Goal: Book appointment/travel/reservation

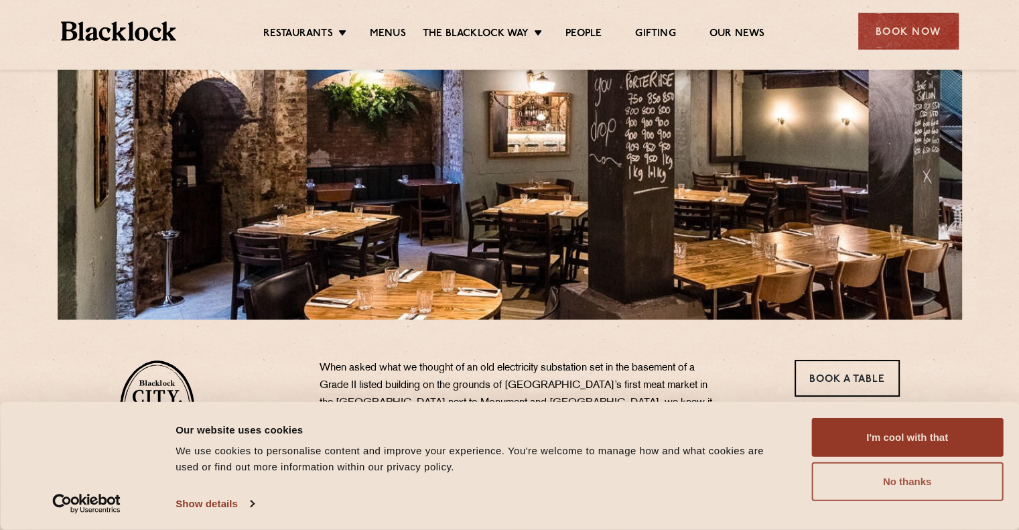
click at [919, 482] on button "No thanks" at bounding box center [907, 481] width 192 height 39
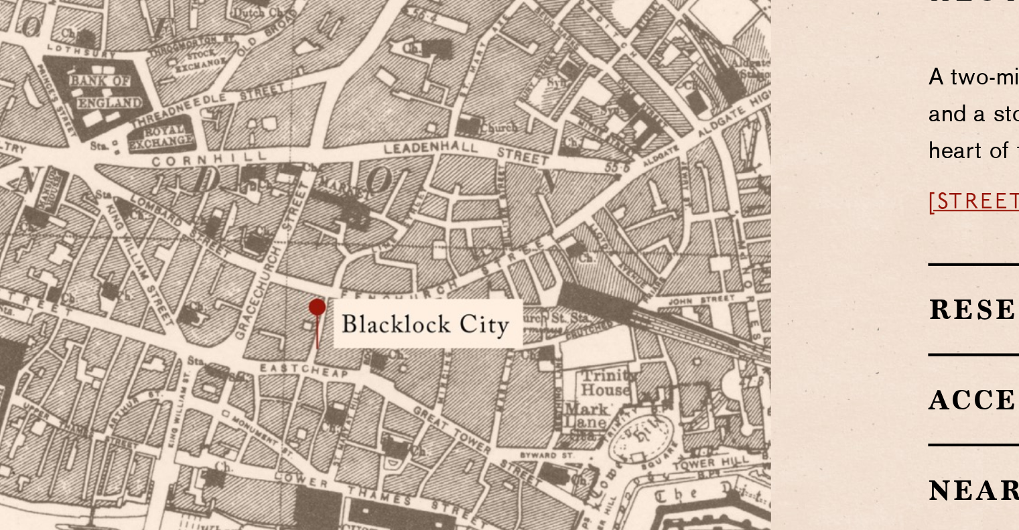
scroll to position [758, 0]
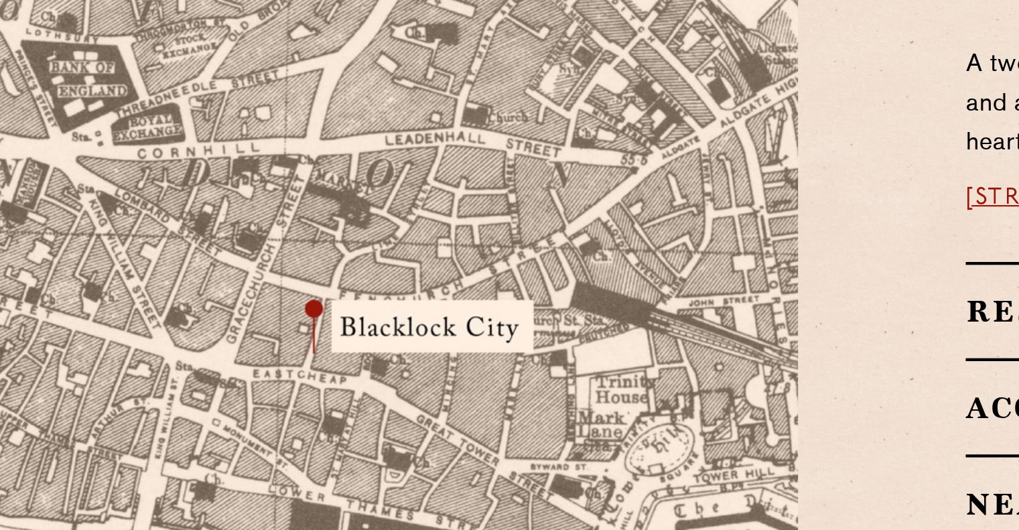
click at [369, 291] on img at bounding box center [342, 290] width 447 height 470
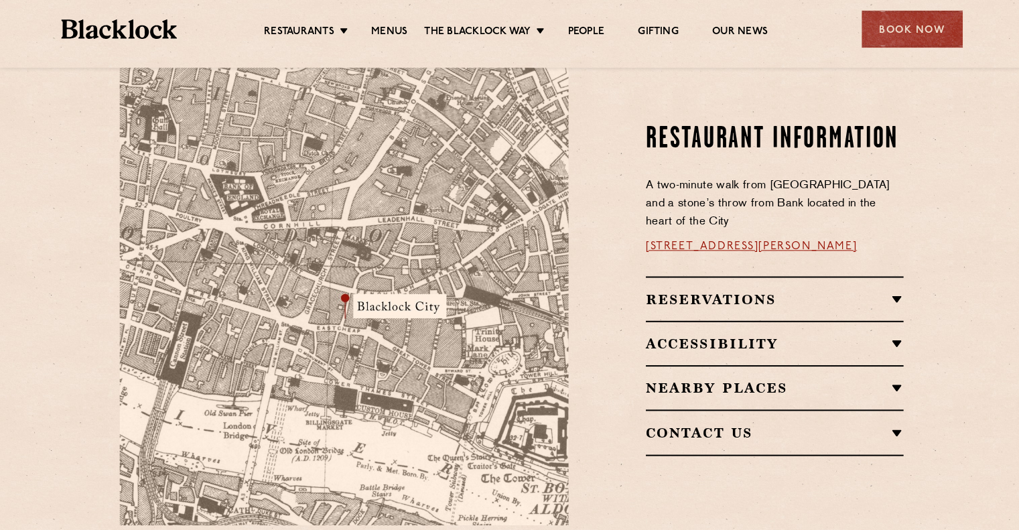
scroll to position [760, 0]
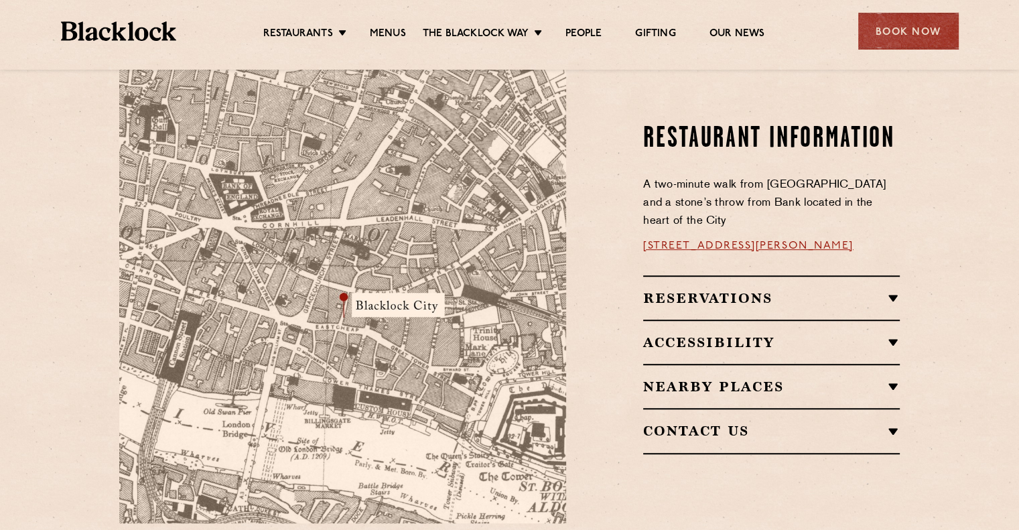
click at [890, 290] on h2 "Reservations" at bounding box center [771, 298] width 257 height 16
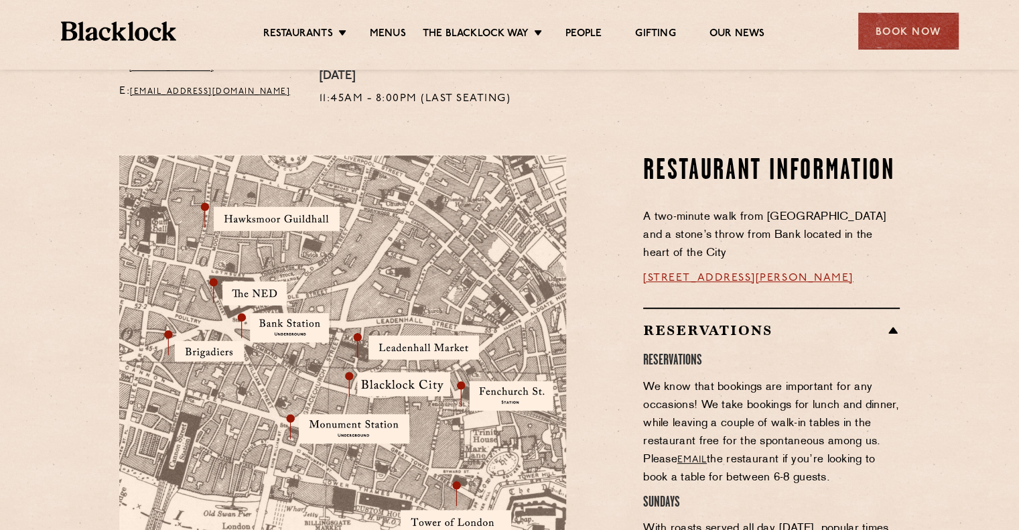
scroll to position [657, 0]
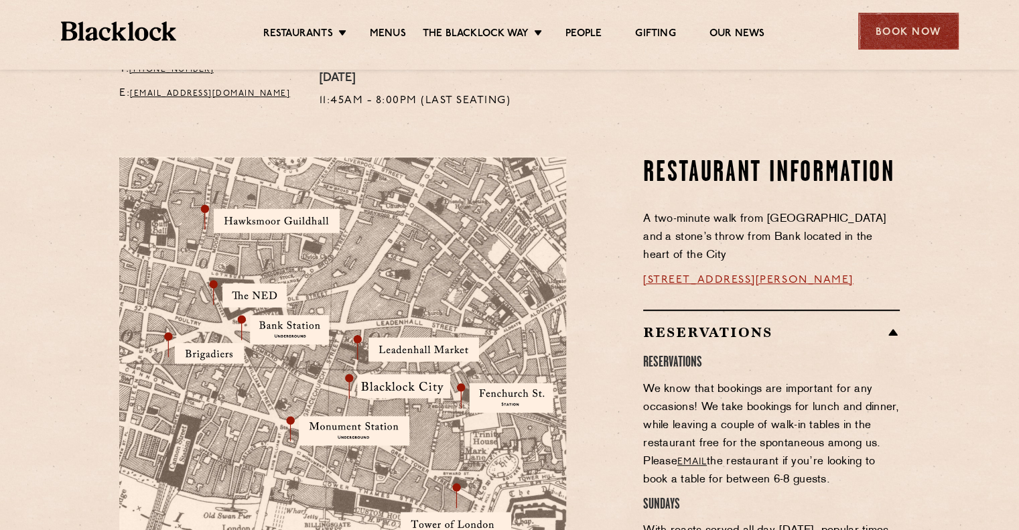
click at [879, 24] on div "Book Now" at bounding box center [908, 31] width 101 height 37
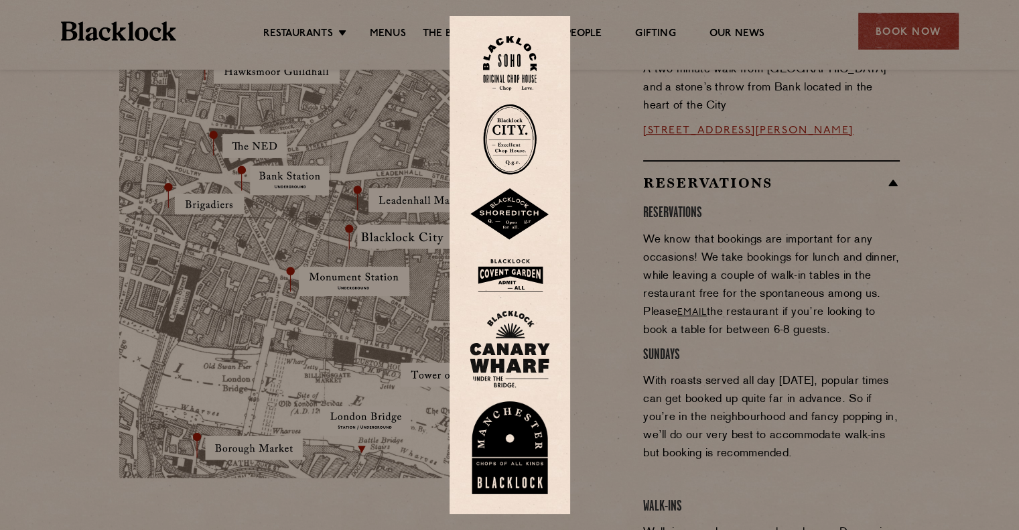
scroll to position [804, 0]
click at [519, 137] on img at bounding box center [510, 139] width 54 height 71
